Goal: Communication & Community: Answer question/provide support

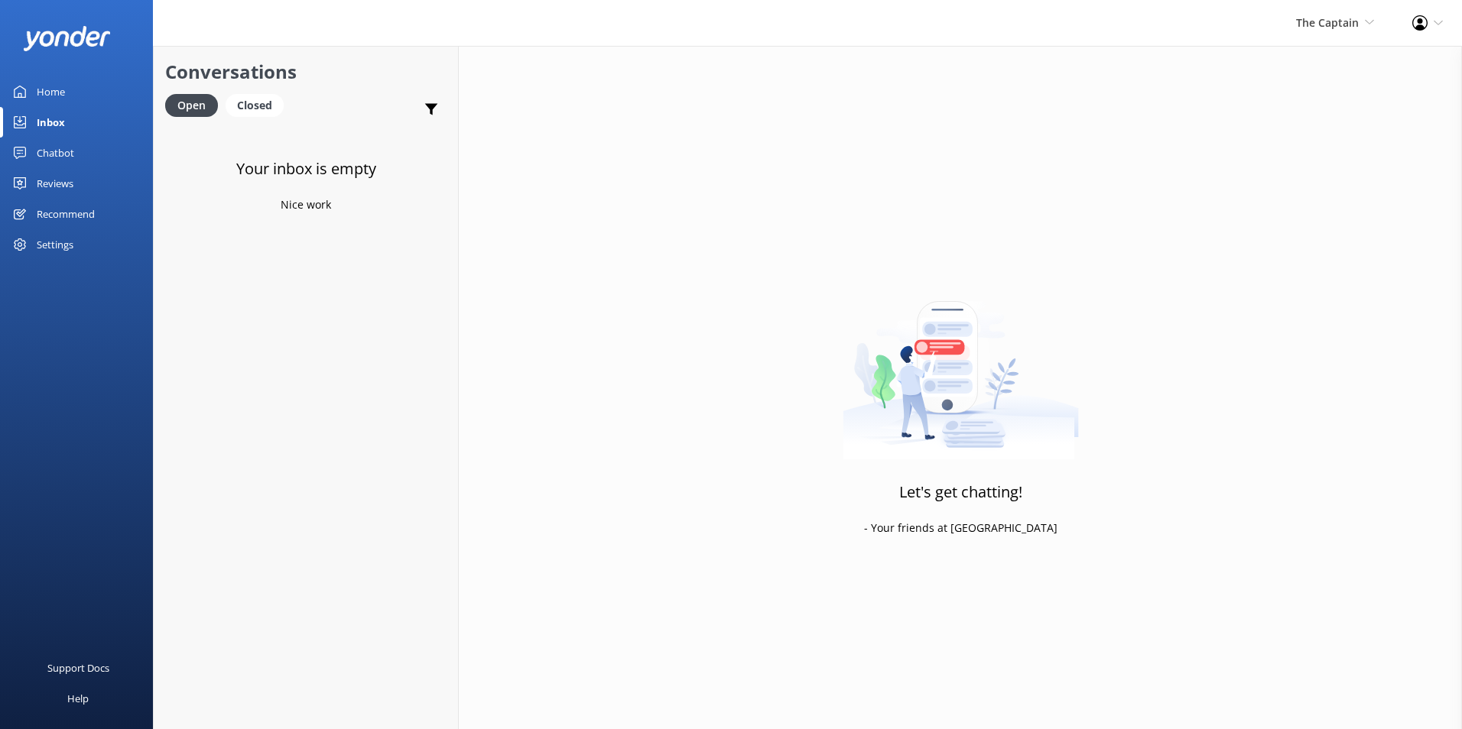
click at [61, 116] on div "Inbox" at bounding box center [51, 122] width 28 height 31
click at [1304, 28] on span "The Captain" at bounding box center [1327, 22] width 63 height 15
click at [1304, 63] on link "De [GEOGRAPHIC_DATA]" at bounding box center [1317, 65] width 153 height 37
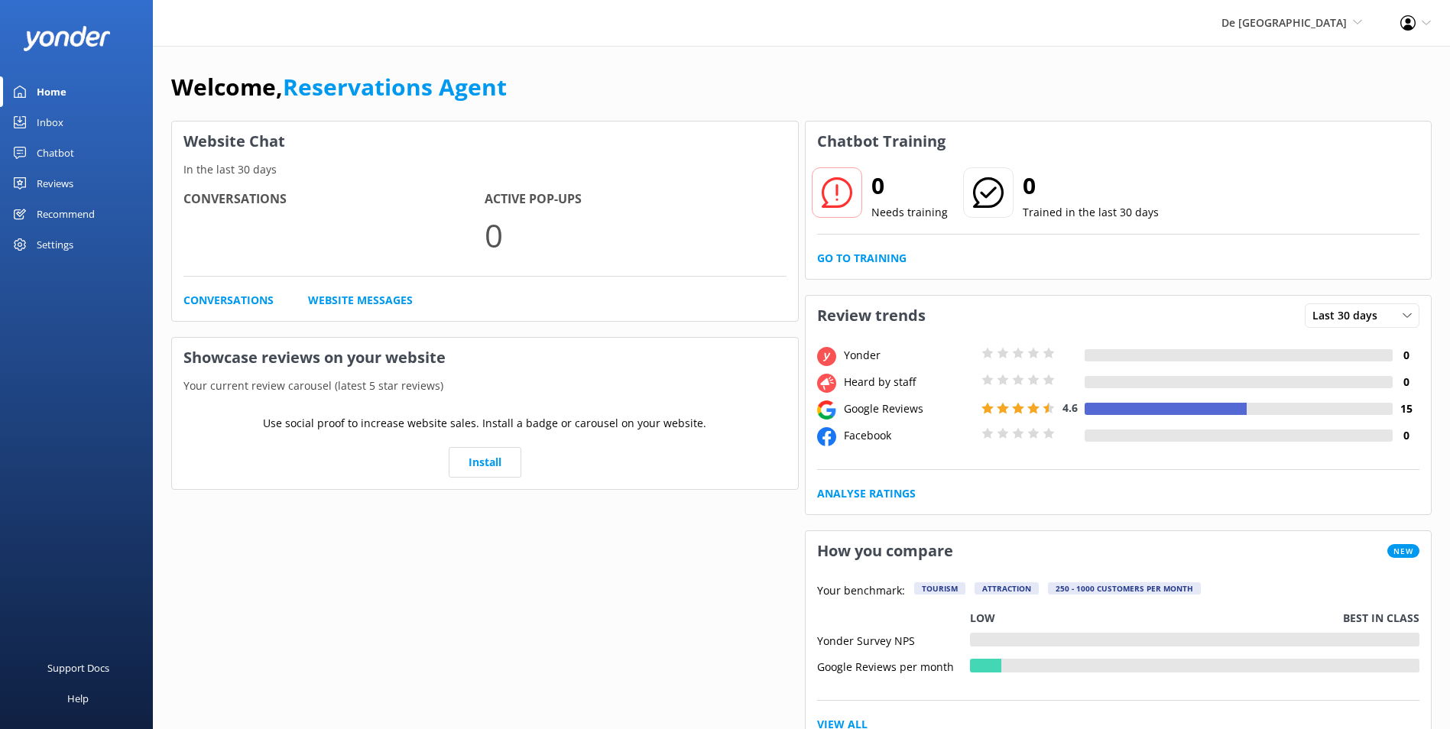
click at [38, 121] on div "Inbox" at bounding box center [50, 122] width 27 height 31
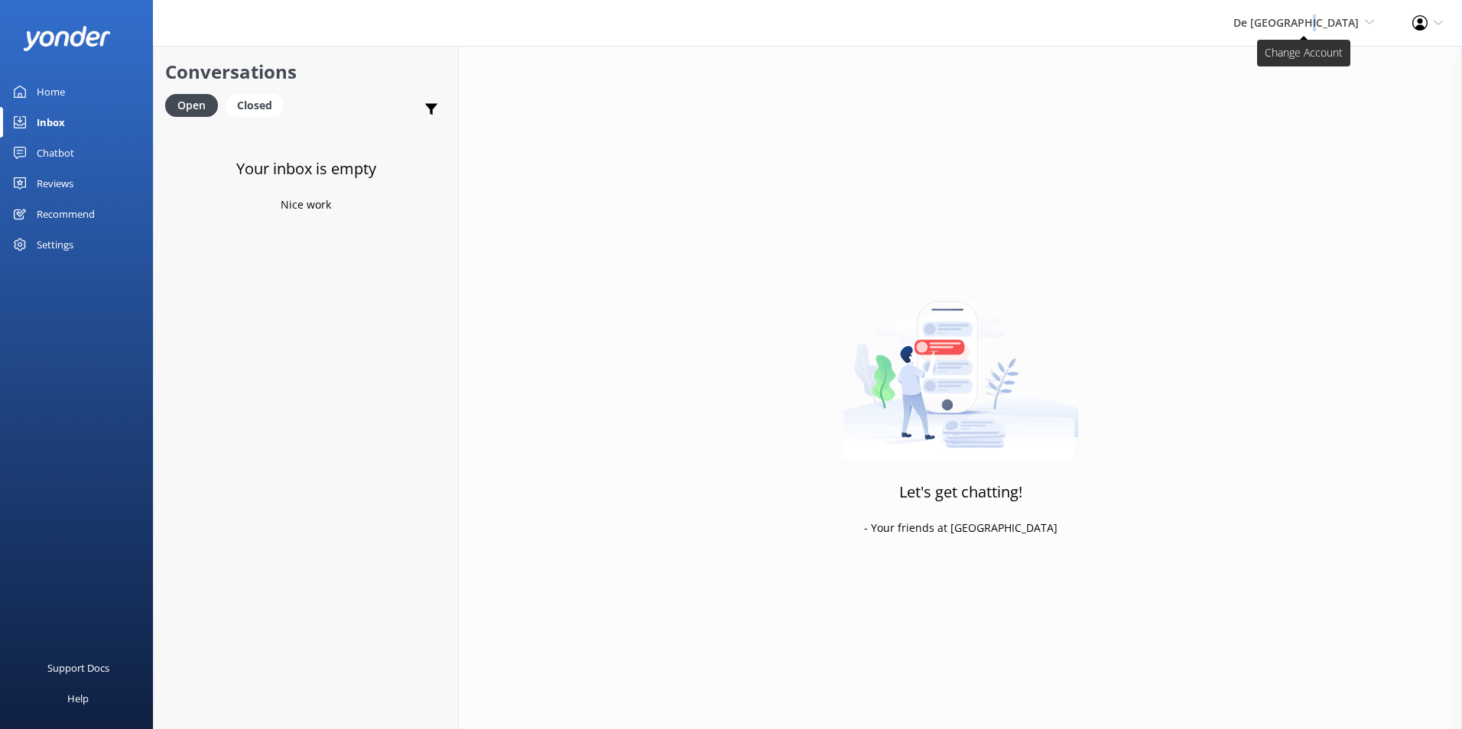
click at [1347, 20] on span "De [GEOGRAPHIC_DATA]" at bounding box center [1295, 22] width 125 height 15
drag, startPoint x: 1347, startPoint y: 20, endPoint x: 1310, endPoint y: 105, distance: 92.8
click at [1310, 105] on link "Aruba's Activities Expert" at bounding box center [1317, 102] width 153 height 37
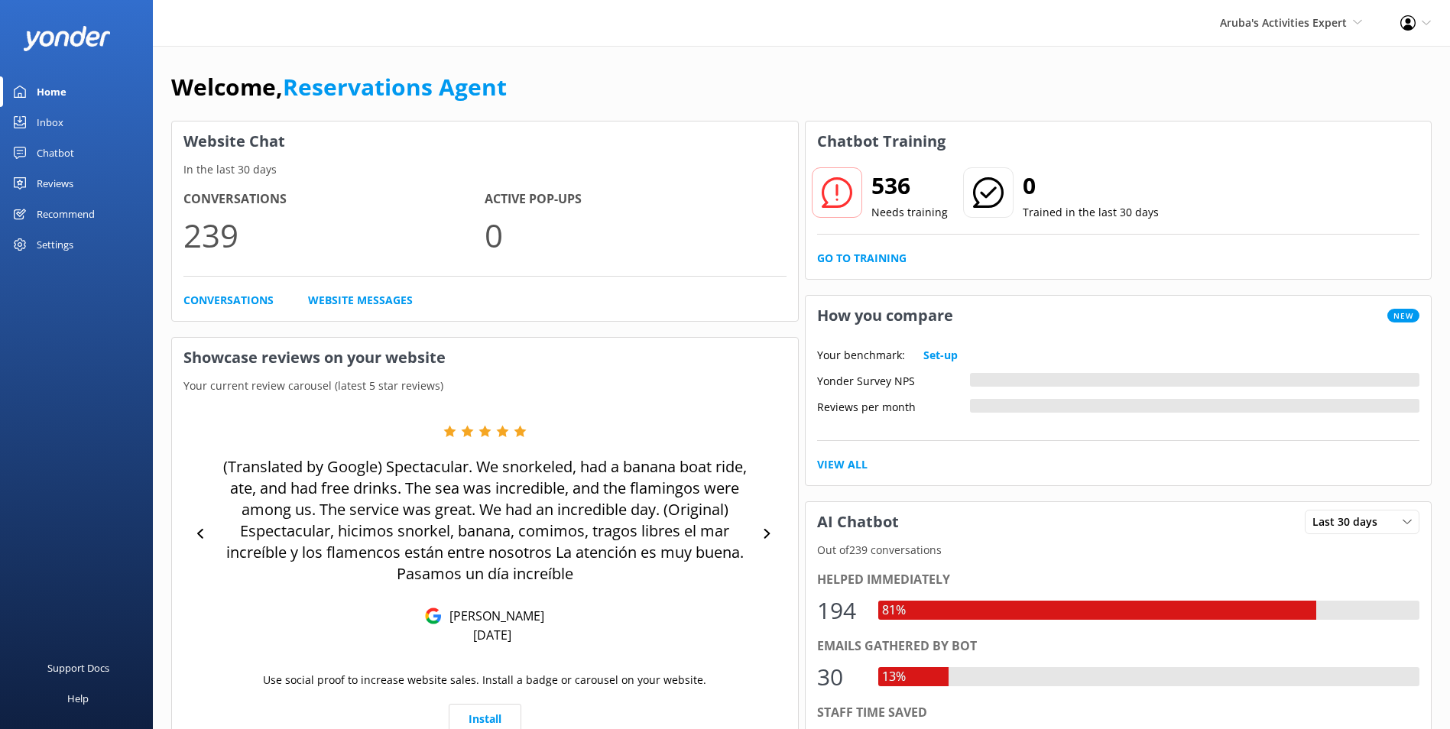
click at [47, 119] on div "Inbox" at bounding box center [50, 122] width 27 height 31
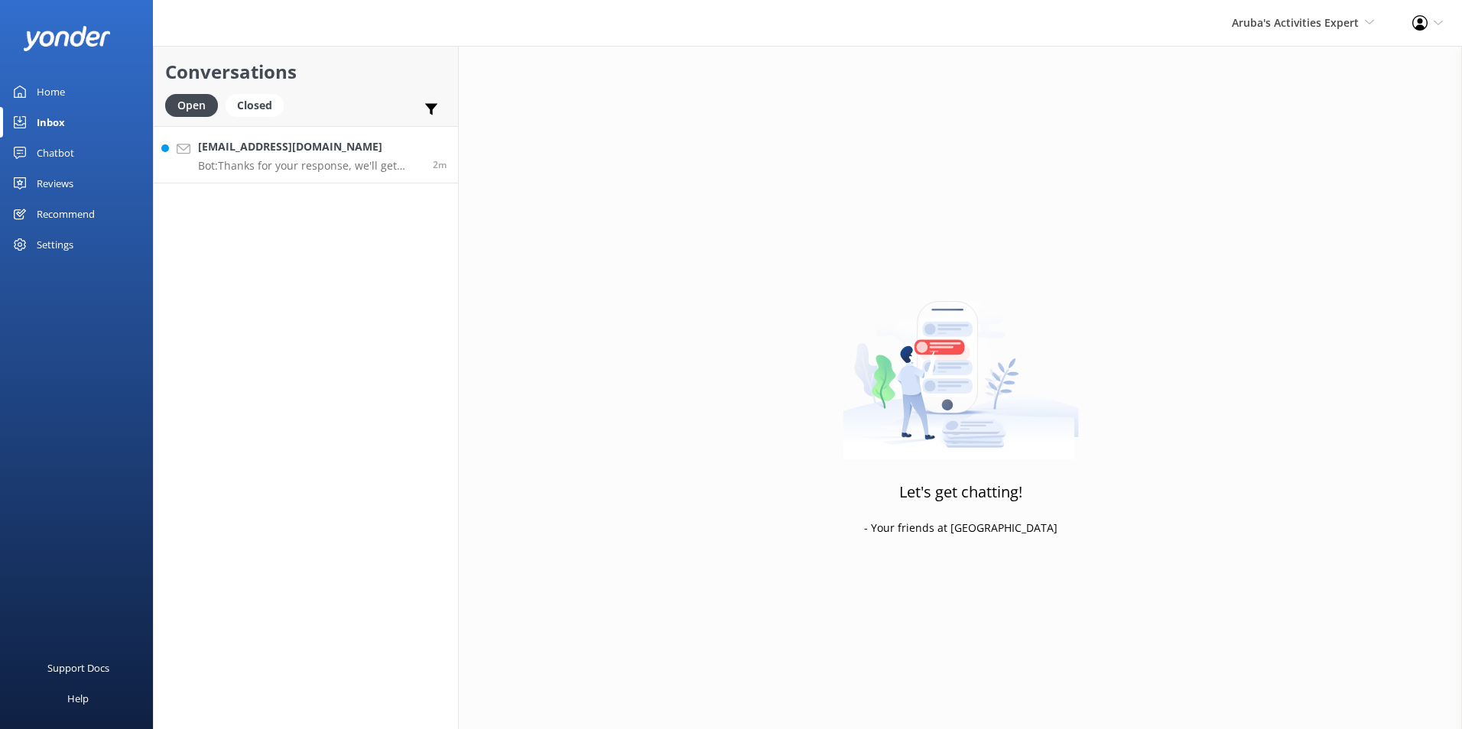
click at [291, 157] on div "[EMAIL_ADDRESS][DOMAIN_NAME] Bot: Thanks for your response, we'll get back to y…" at bounding box center [309, 154] width 223 height 33
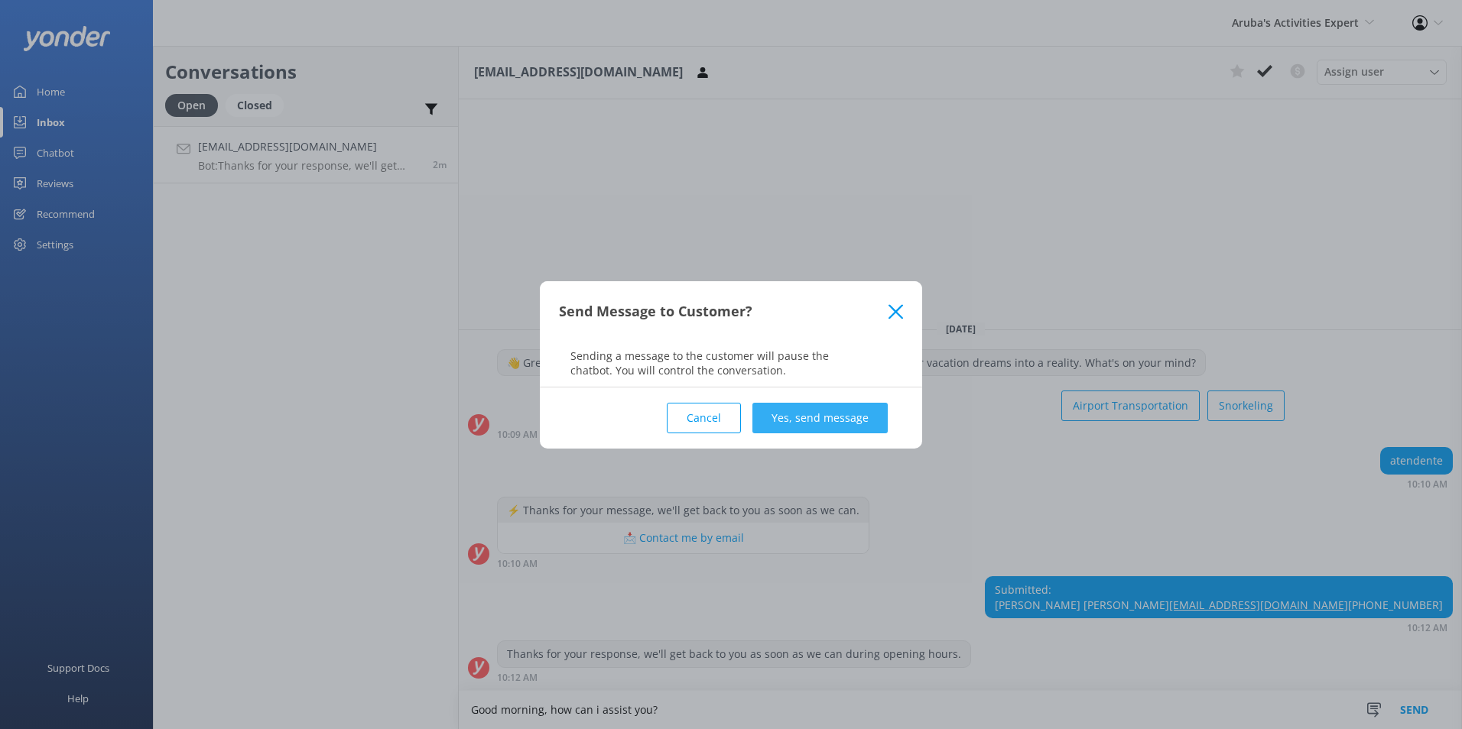
type textarea "Good morning, how can i assist you?"
click at [866, 411] on button "Yes, send message" at bounding box center [819, 418] width 135 height 31
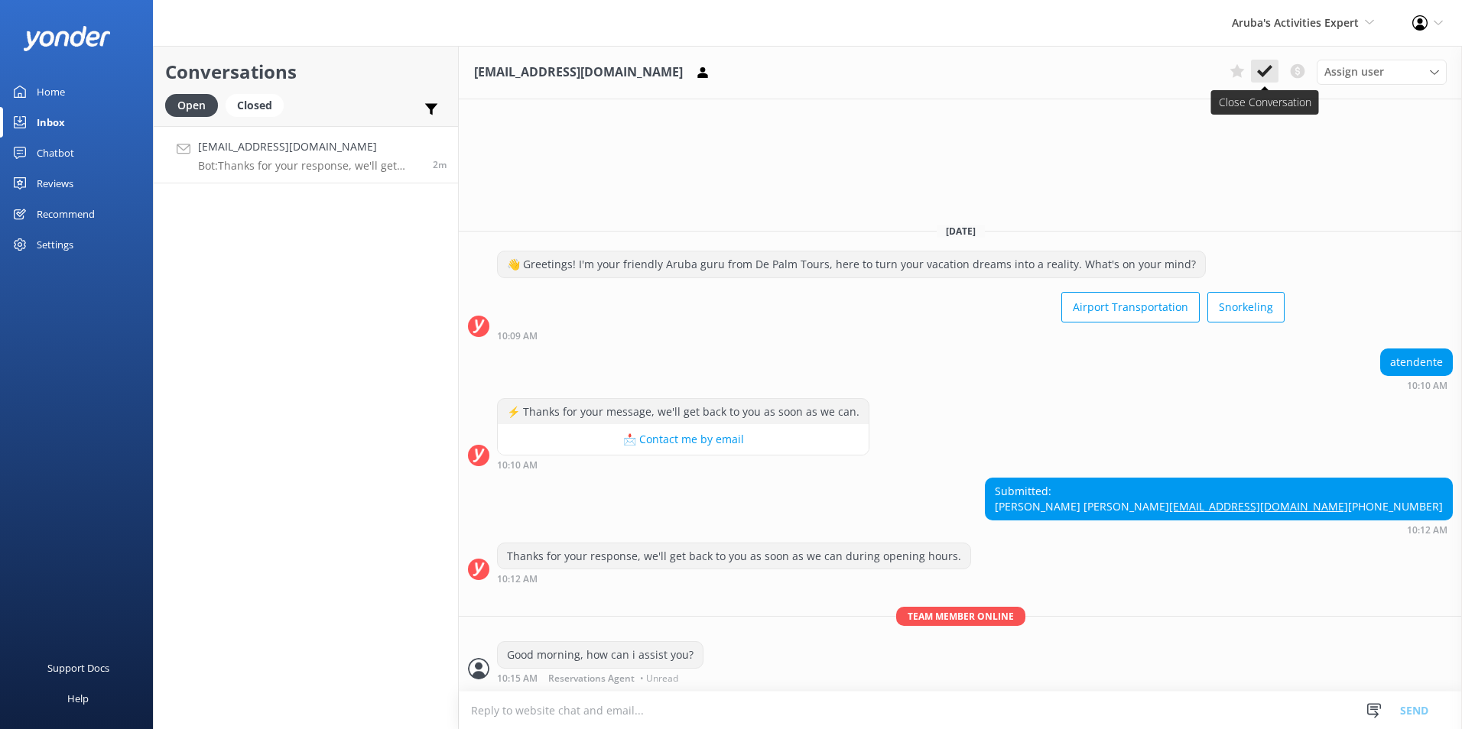
click at [1262, 73] on use at bounding box center [1264, 71] width 15 height 12
